Goal: Check status: Check status

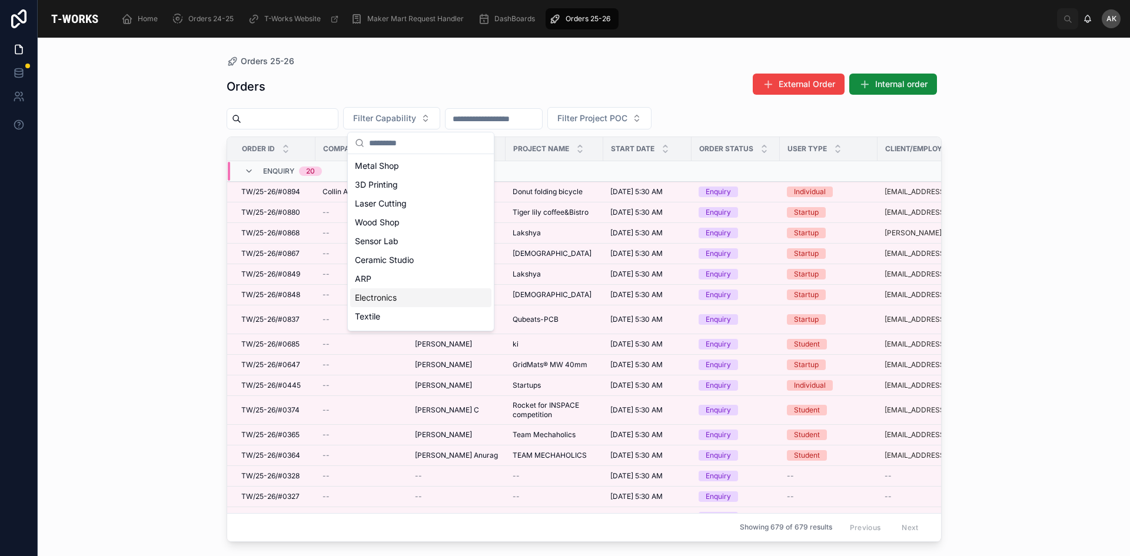
click at [401, 297] on div "Electronics" at bounding box center [420, 297] width 141 height 19
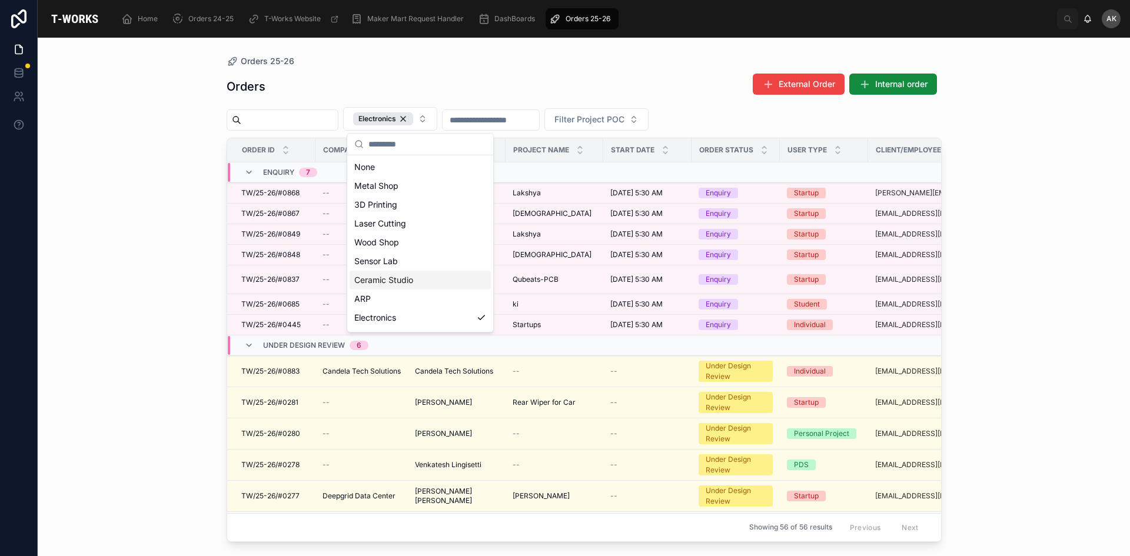
click at [992, 290] on div "Orders 25-26 Orders External Order Internal order Electronics Filter Project PO…" at bounding box center [584, 297] width 1092 height 518
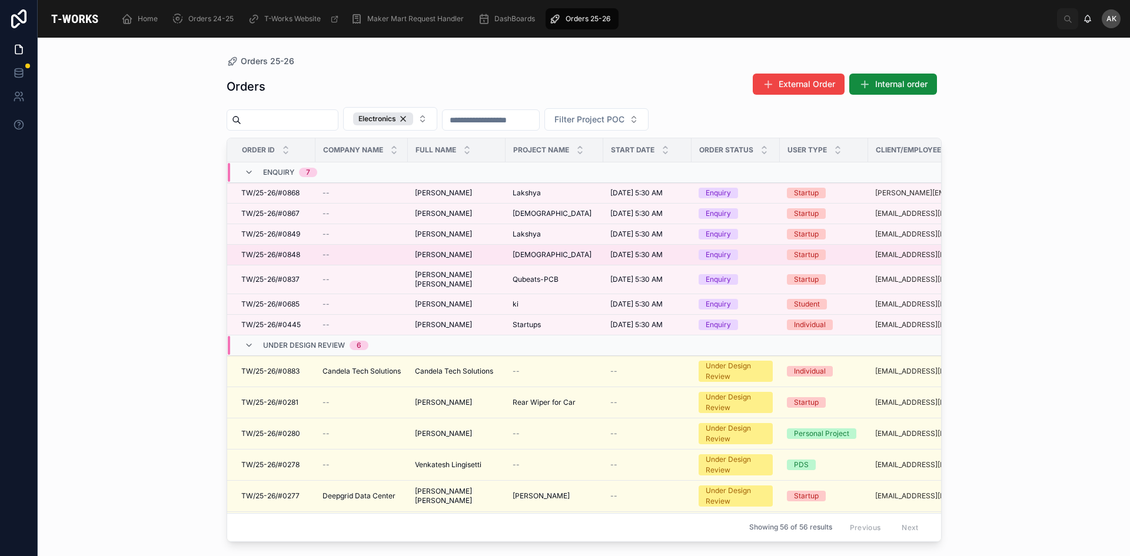
click at [459, 257] on span "[PERSON_NAME]" at bounding box center [443, 254] width 57 height 9
